Goal: Task Accomplishment & Management: Manage account settings

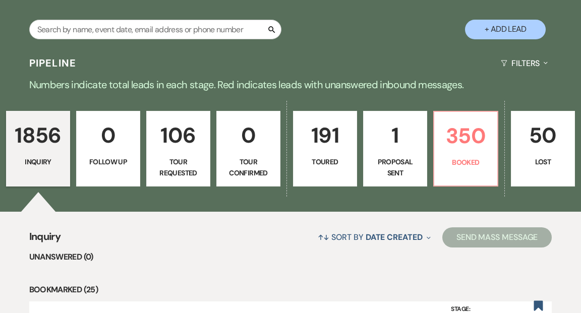
scroll to position [269, 0]
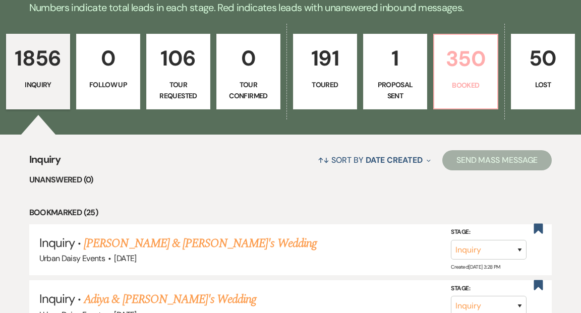
click at [452, 55] on link "350 Booked" at bounding box center [465, 72] width 65 height 76
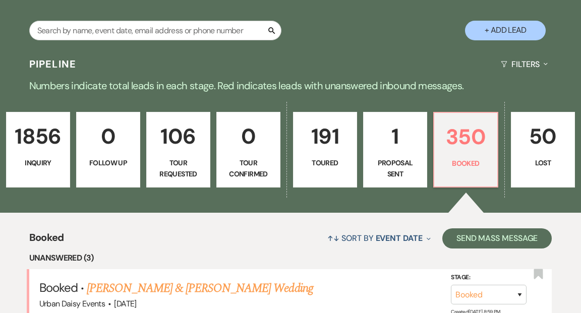
scroll to position [269, 0]
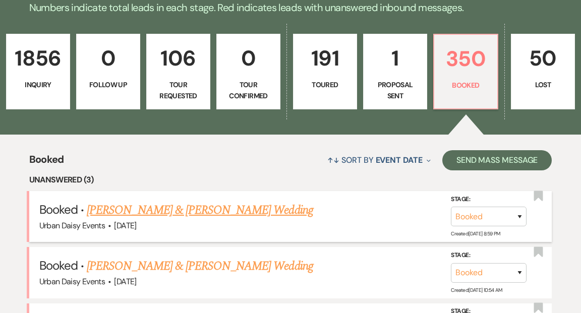
click at [268, 201] on link "[PERSON_NAME] & [PERSON_NAME] Wedding" at bounding box center [200, 210] width 226 height 18
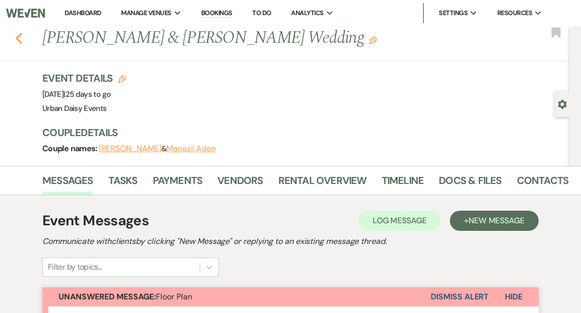
click at [19, 36] on use "button" at bounding box center [19, 38] width 7 height 11
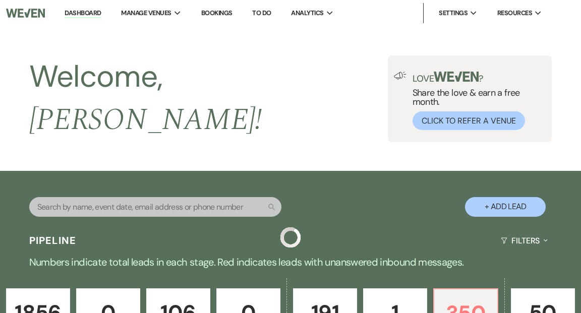
scroll to position [269, 0]
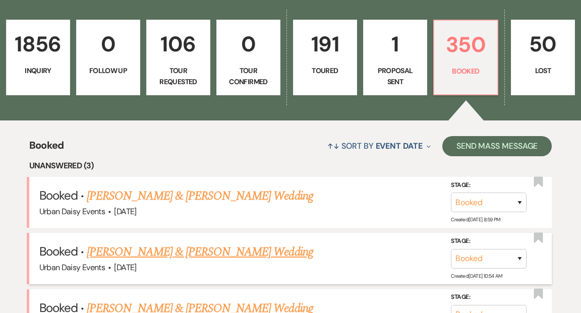
click at [179, 243] on link "[PERSON_NAME] & [PERSON_NAME] Wedding" at bounding box center [200, 252] width 226 height 18
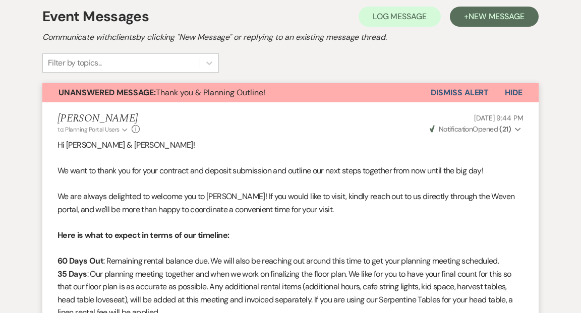
scroll to position [141, 0]
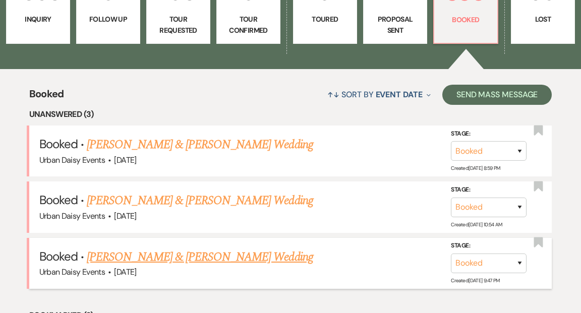
scroll to position [324, 0]
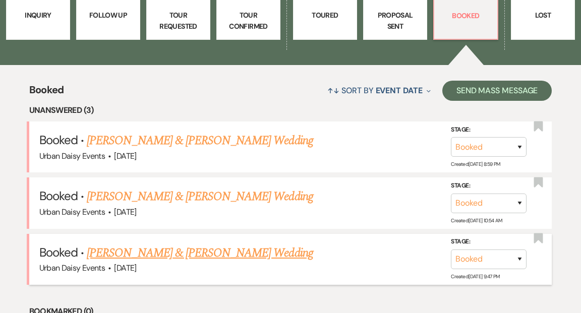
click at [187, 244] on link "[PERSON_NAME] & [PERSON_NAME] Wedding" at bounding box center [200, 253] width 226 height 18
